Goal: Task Accomplishment & Management: Manage account settings

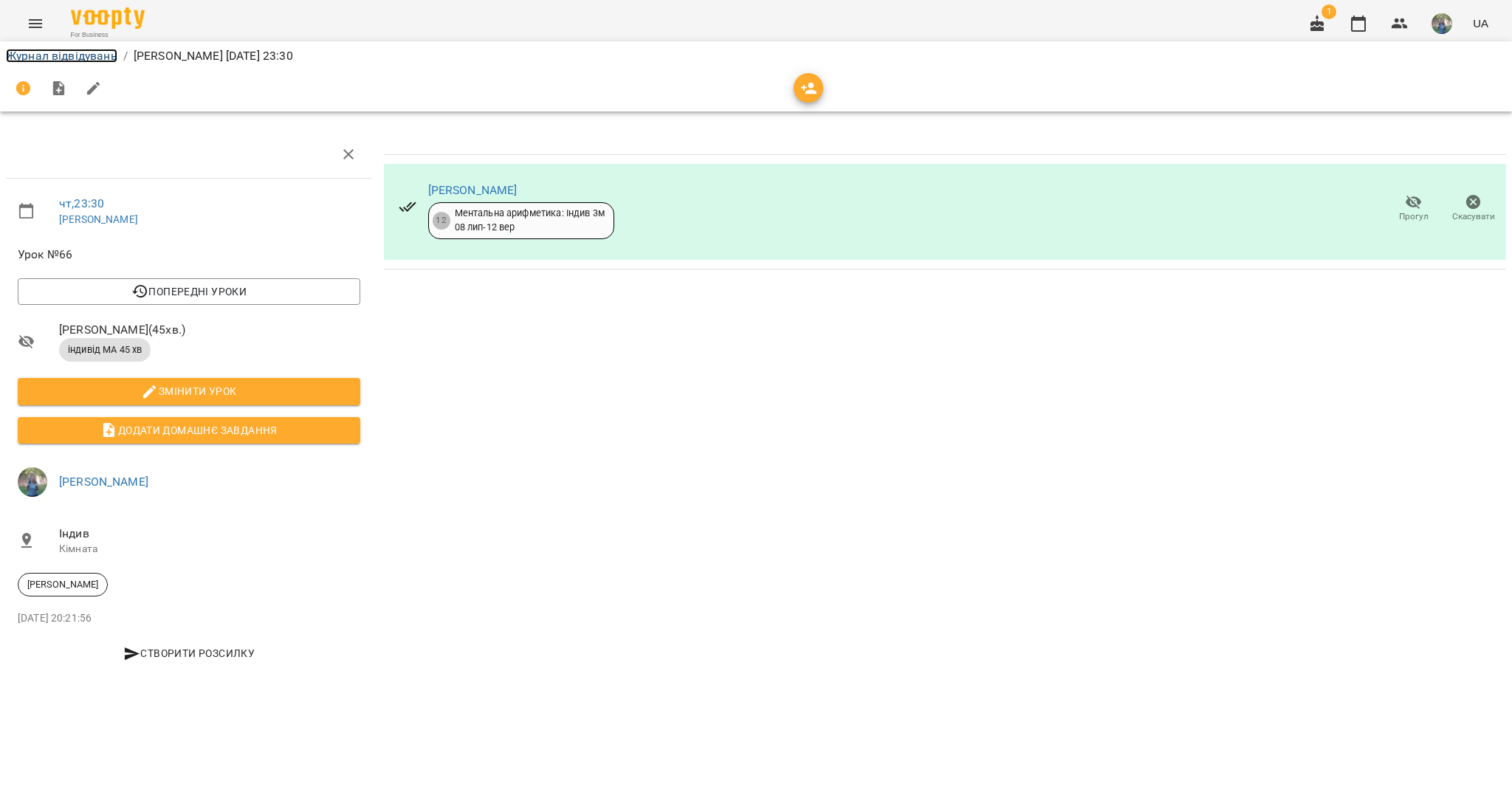
click at [38, 61] on link "Журнал відвідувань" at bounding box center [62, 55] width 112 height 14
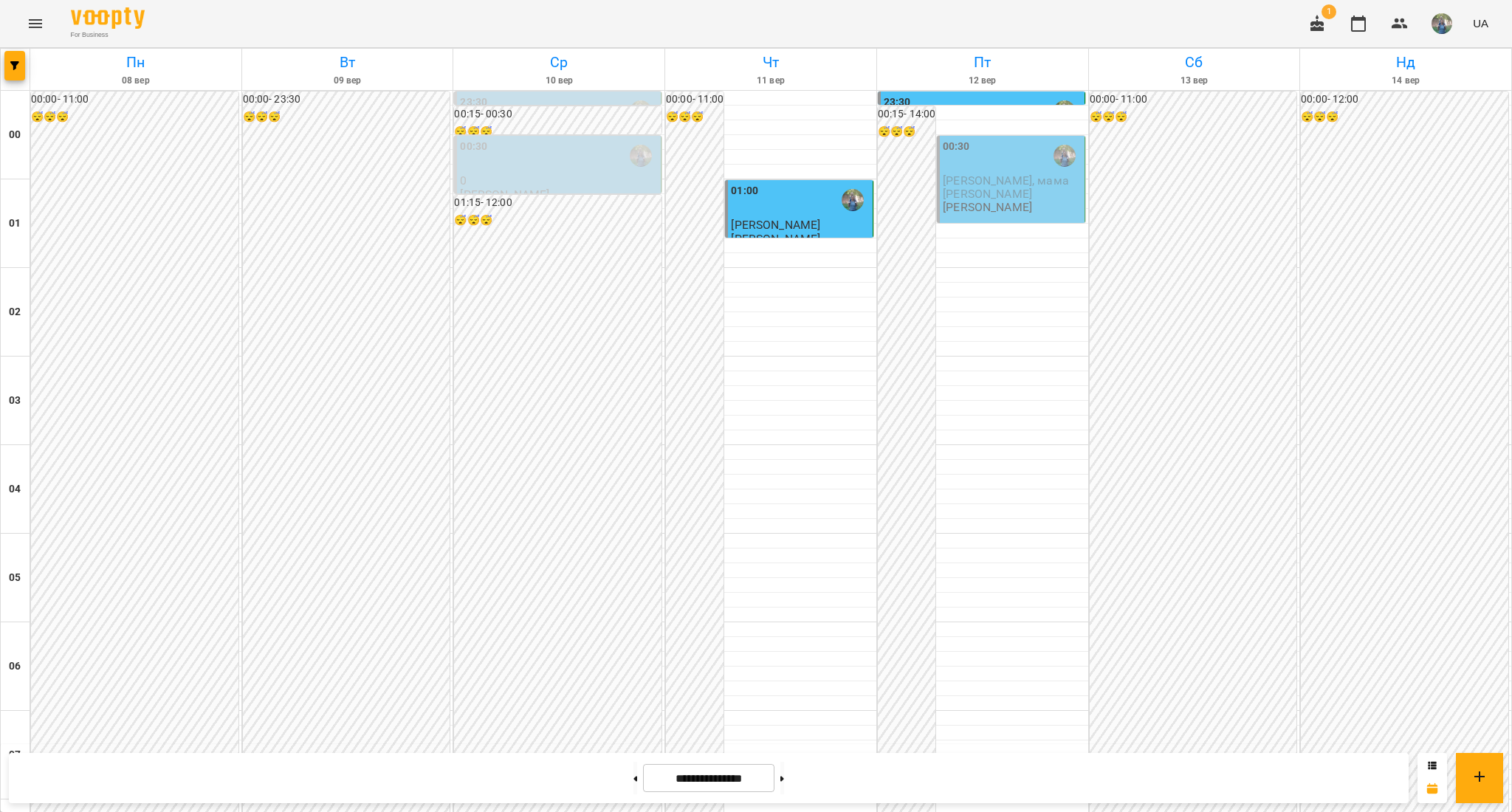
click at [1008, 189] on p "[PERSON_NAME], мама [PERSON_NAME]" at bounding box center [1012, 187] width 138 height 26
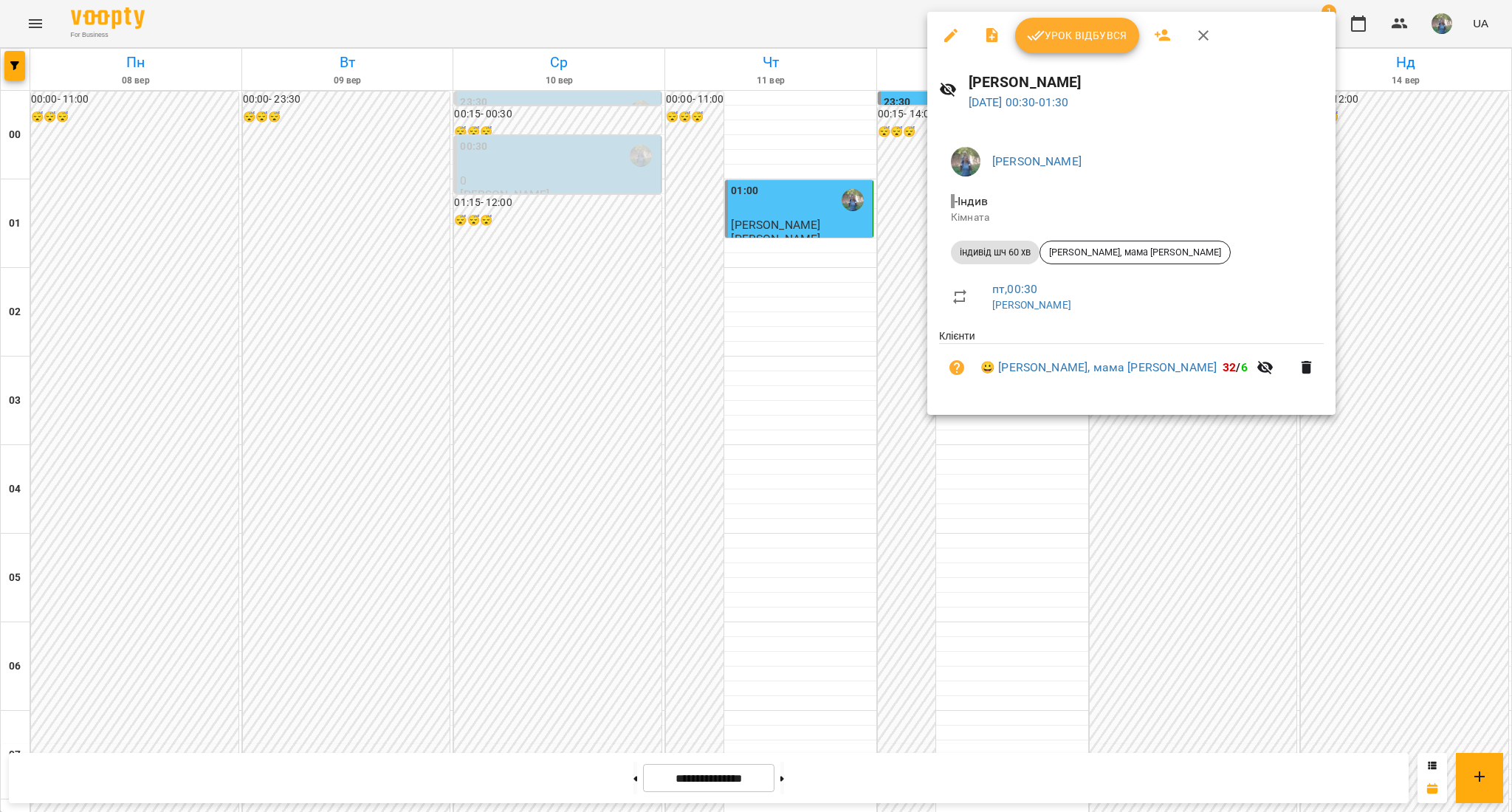
click at [990, 561] on div at bounding box center [756, 406] width 1512 height 812
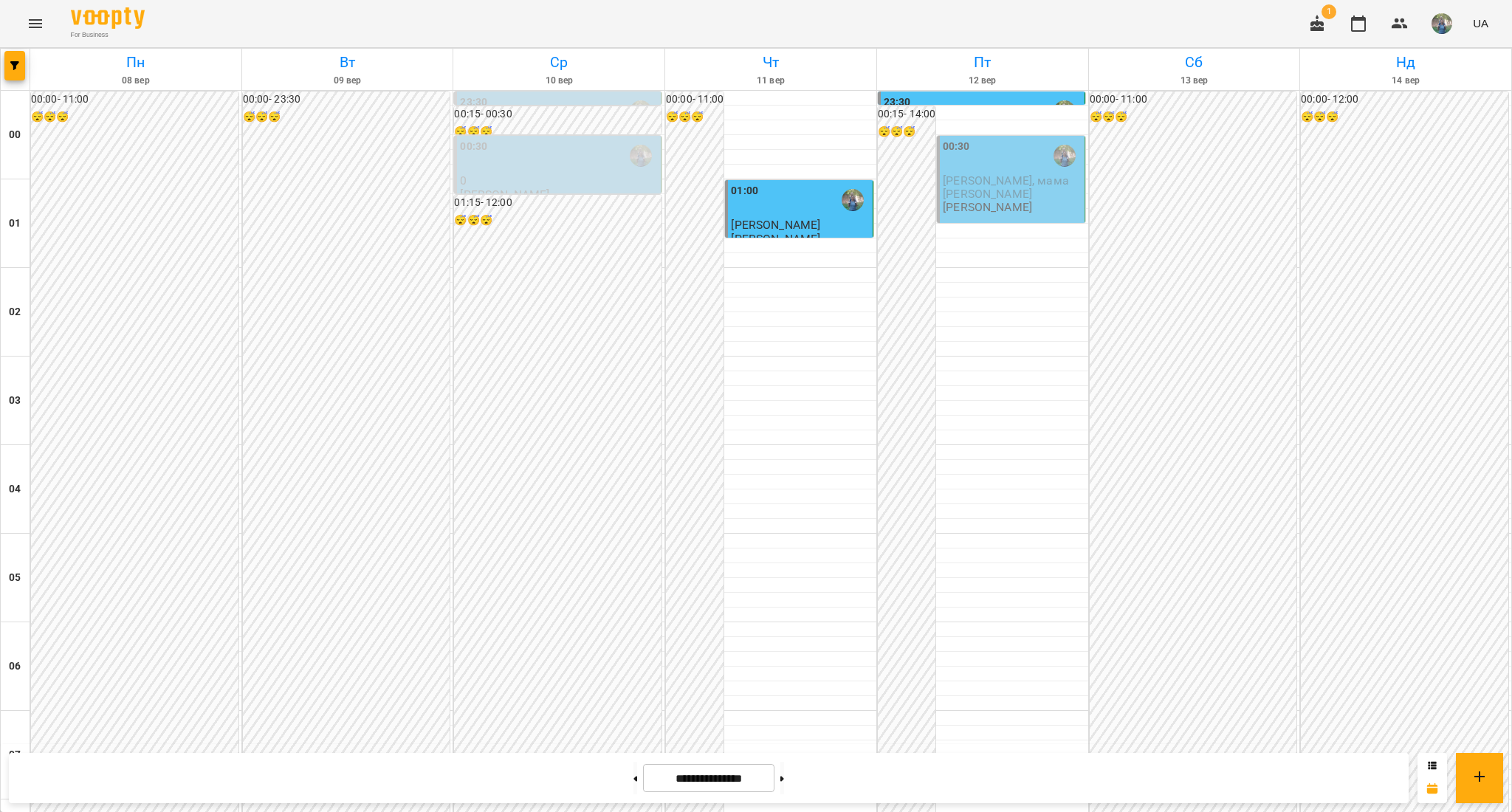
click at [973, 177] on span "[PERSON_NAME], мама [PERSON_NAME]" at bounding box center [1005, 187] width 126 height 27
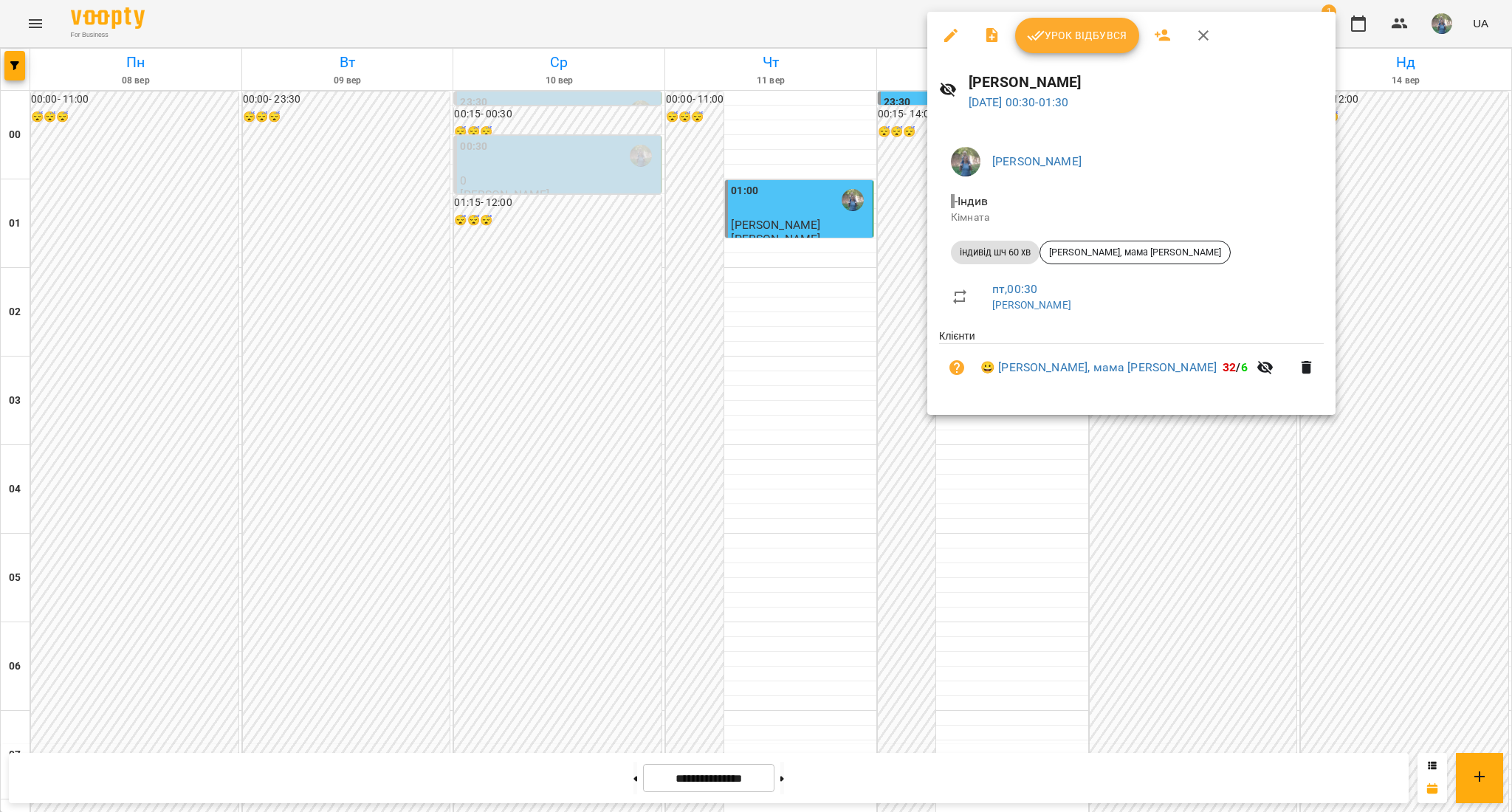
click at [1302, 363] on icon "button" at bounding box center [1306, 367] width 10 height 13
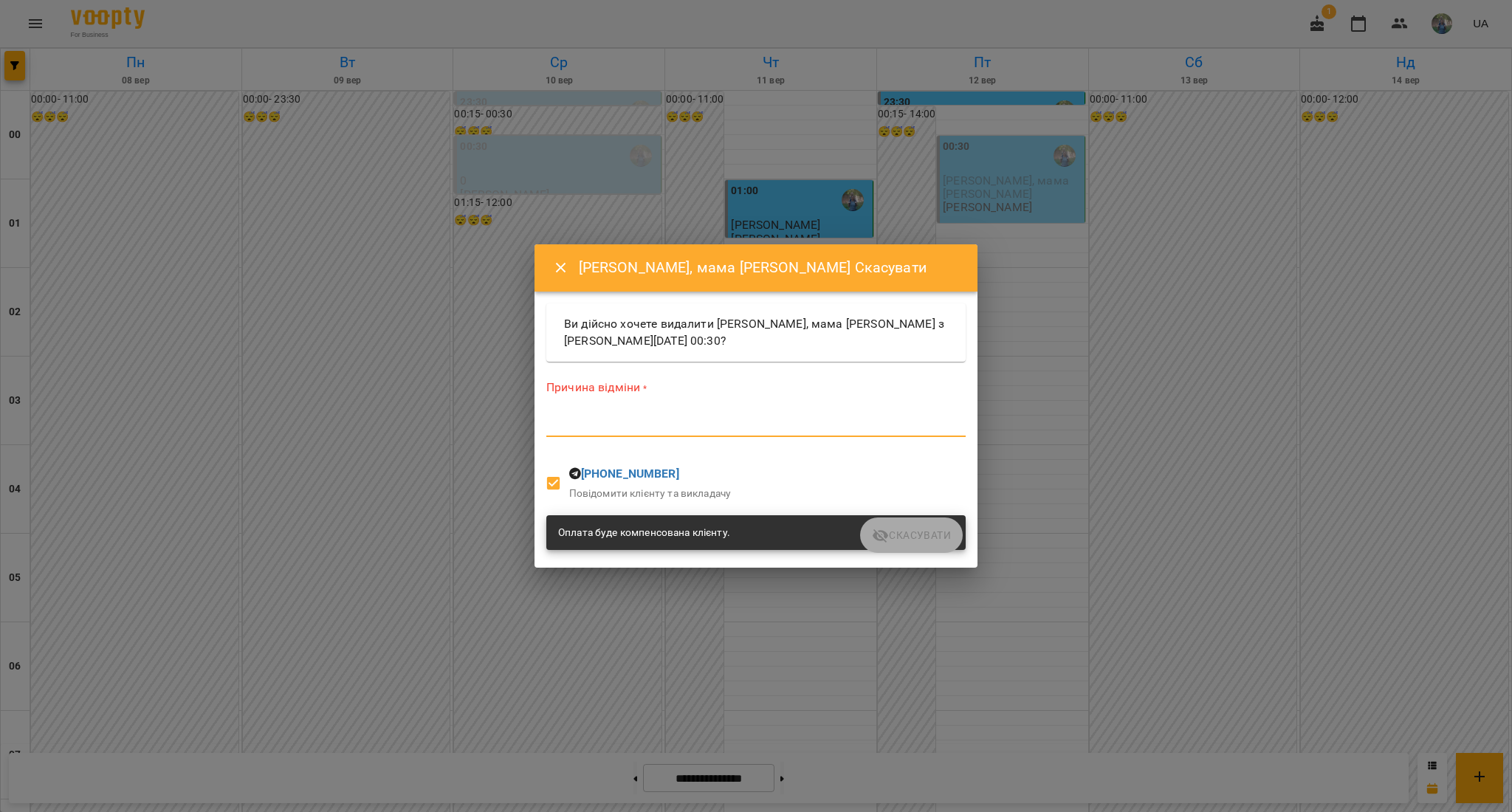
click at [628, 418] on textarea at bounding box center [756, 424] width 419 height 14
type textarea "*"
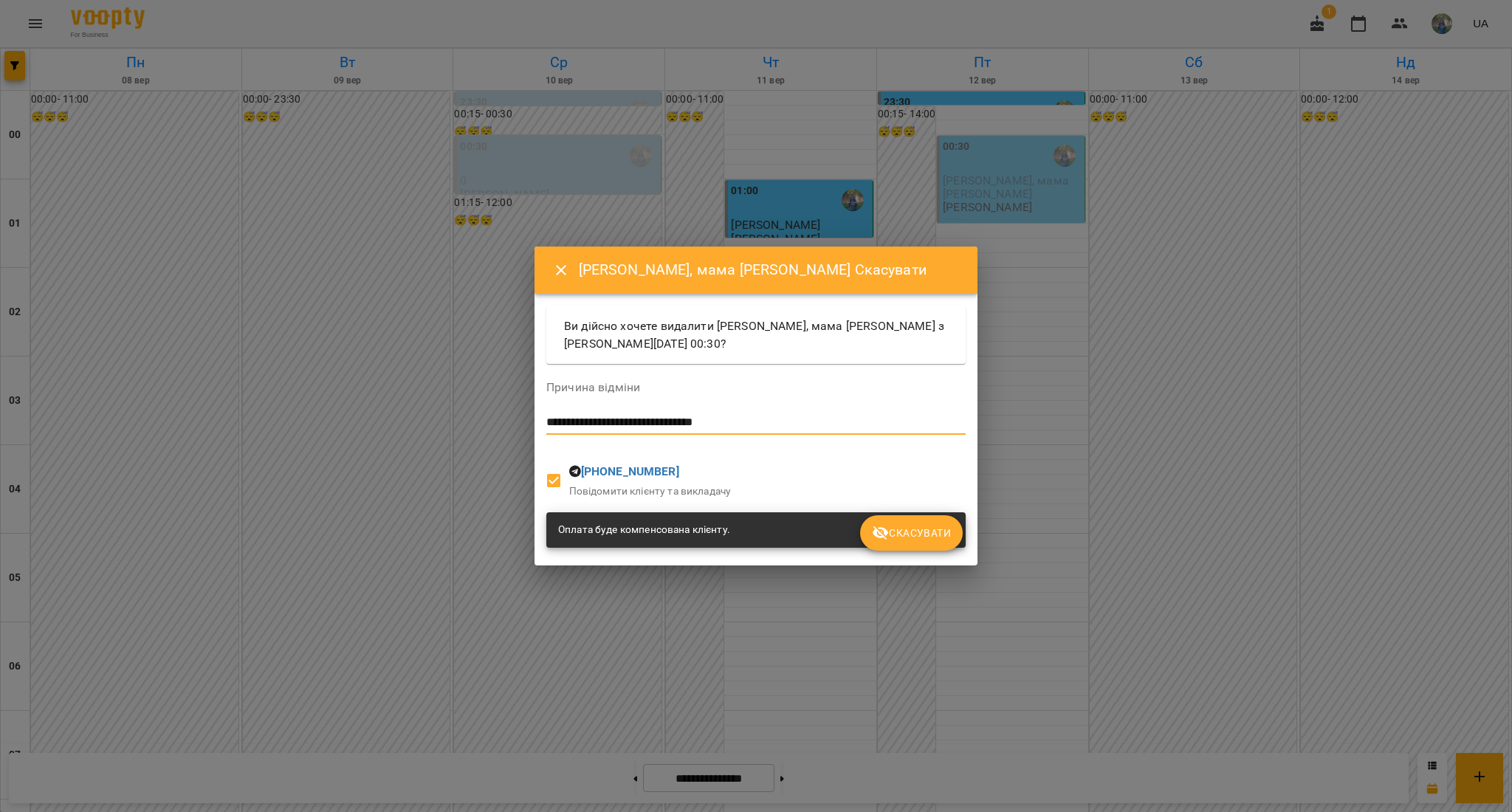
type textarea "**********"
click at [917, 525] on span "Скасувати" at bounding box center [911, 532] width 79 height 18
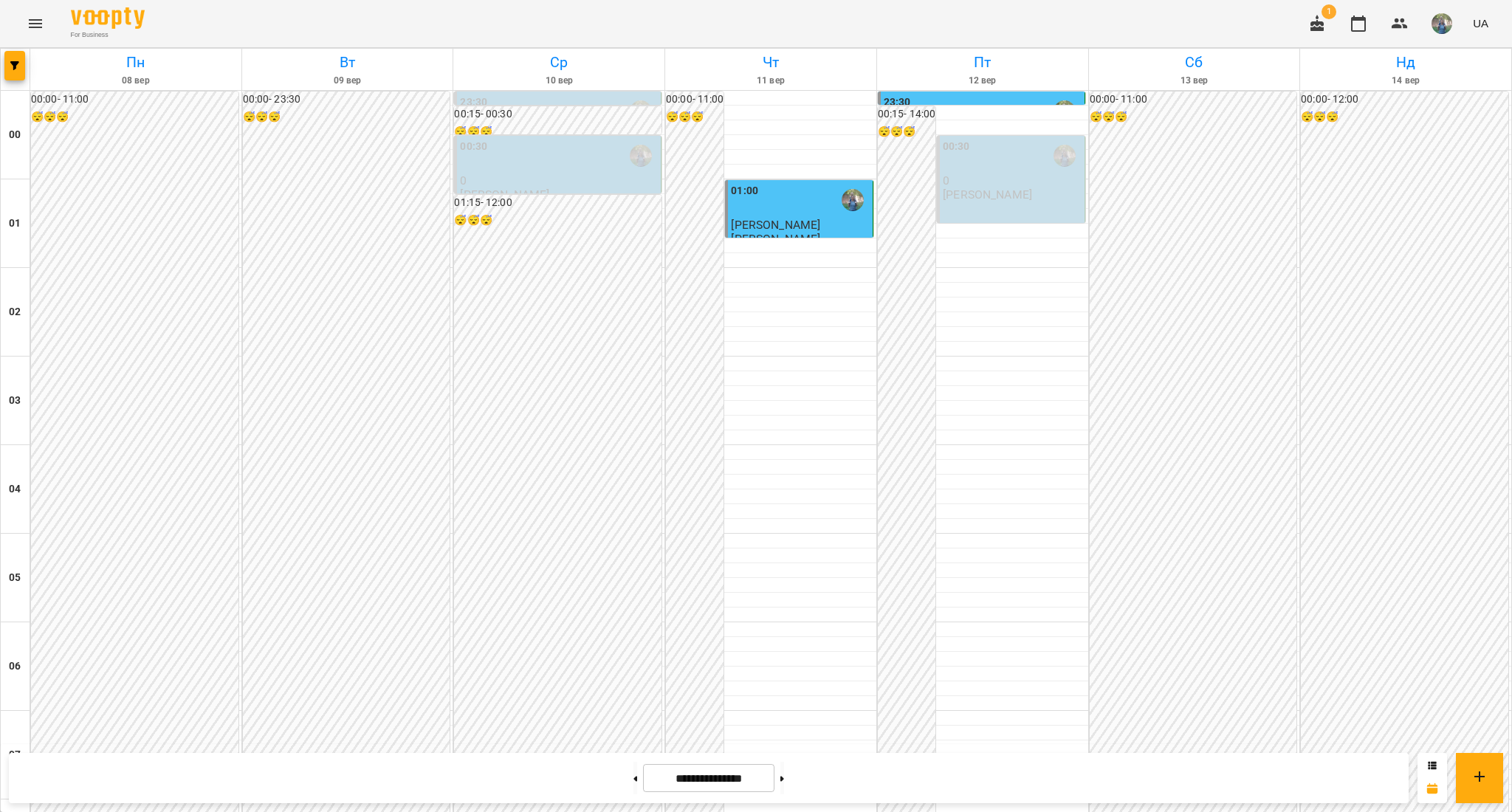
scroll to position [1470, 0]
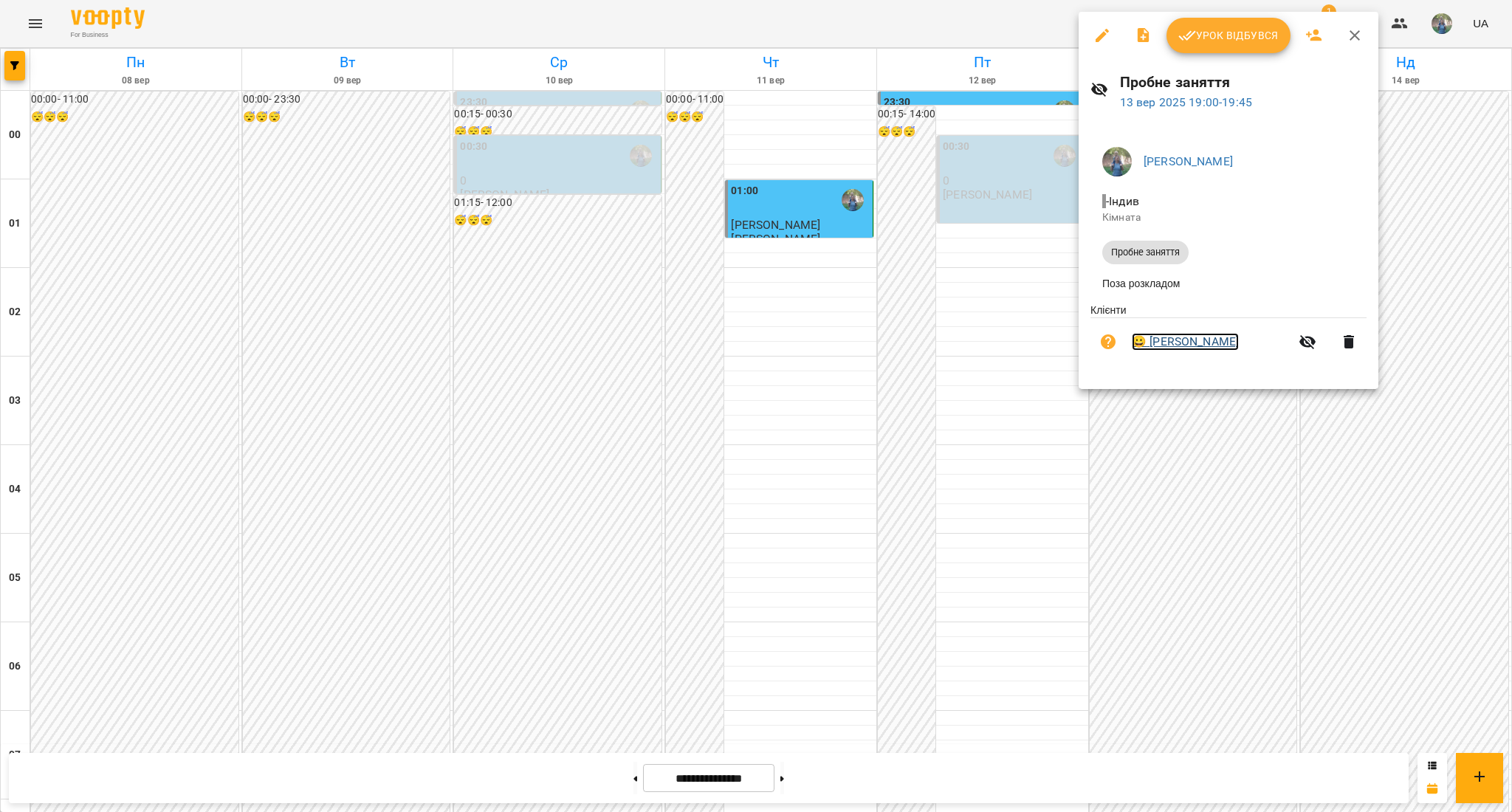
click at [1191, 341] on link "😀 [PERSON_NAME]" at bounding box center [1184, 342] width 107 height 18
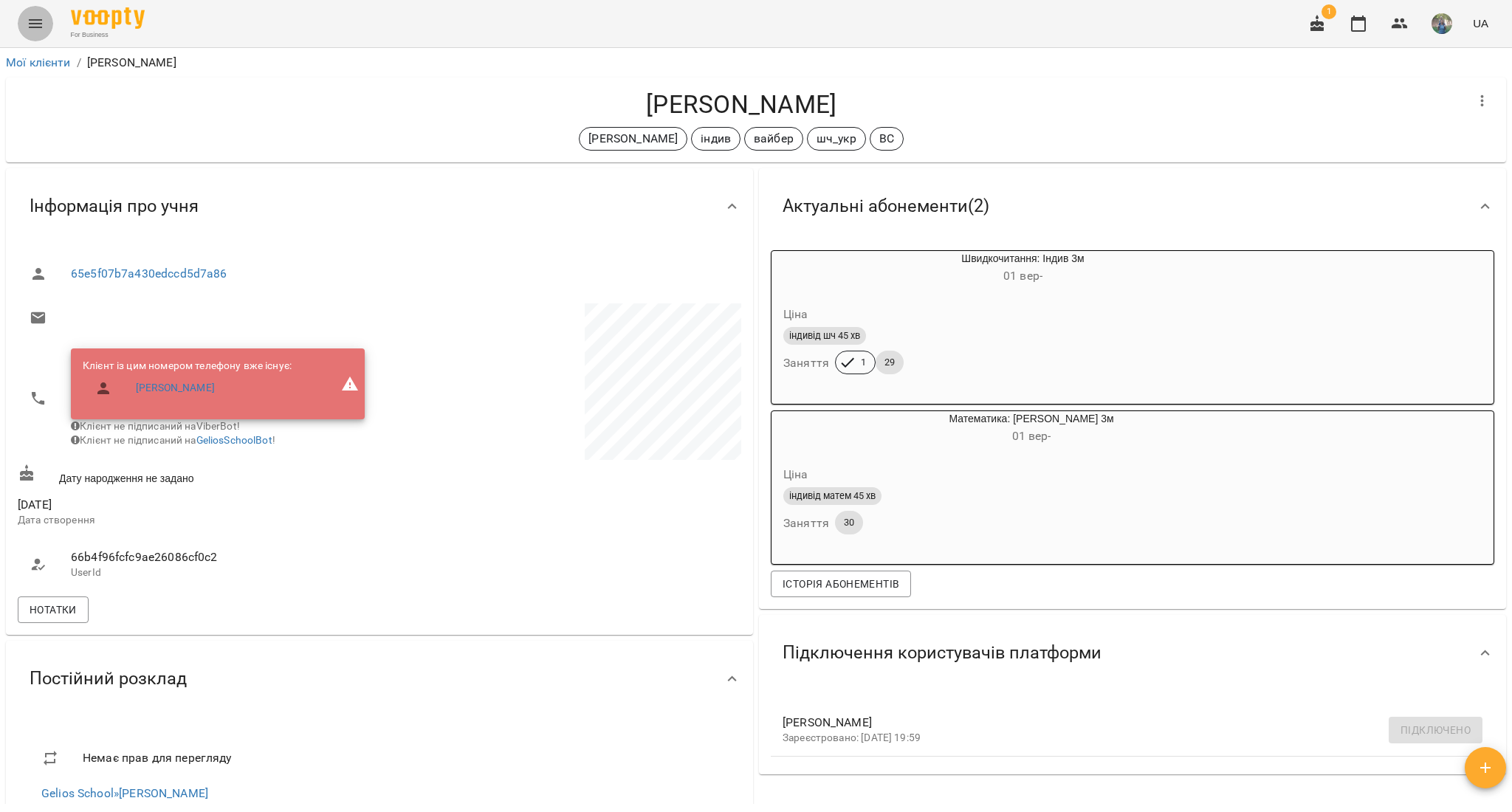
click at [20, 30] on button "Menu" at bounding box center [35, 23] width 35 height 35
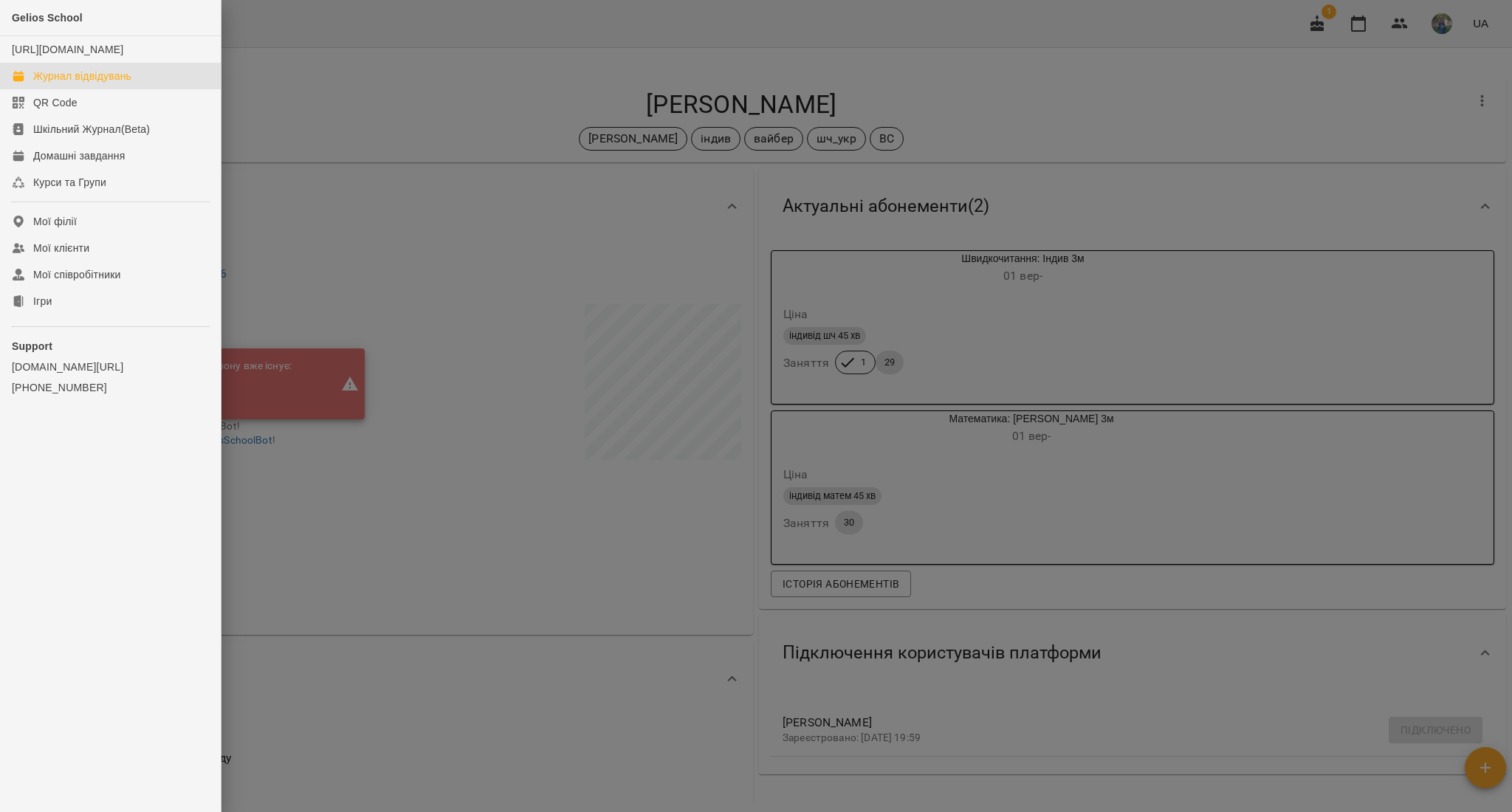
click at [59, 84] on div "Журнал відвідувань" at bounding box center [82, 76] width 99 height 15
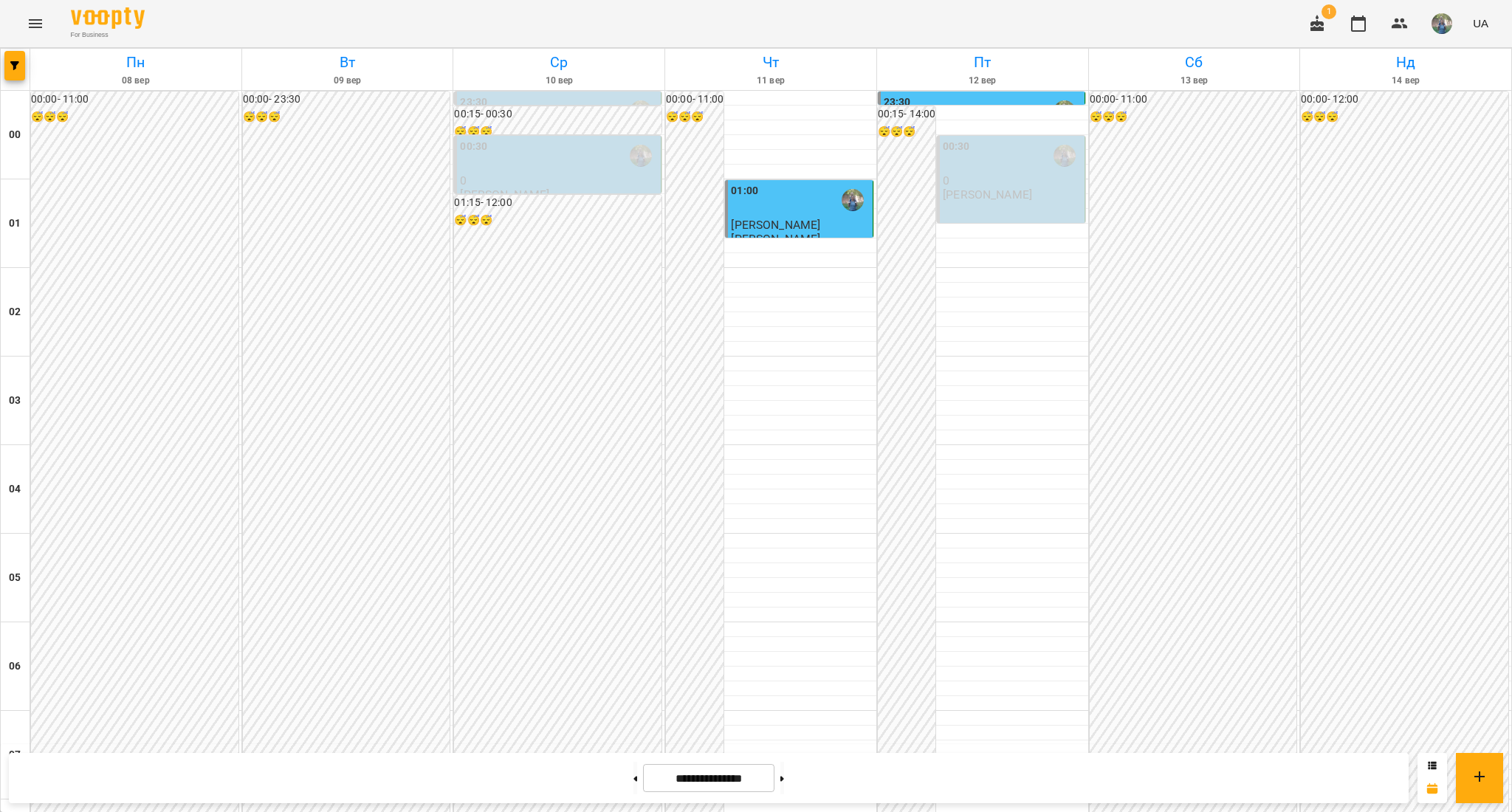
scroll to position [1470, 0]
